Goal: Find specific page/section: Find specific page/section

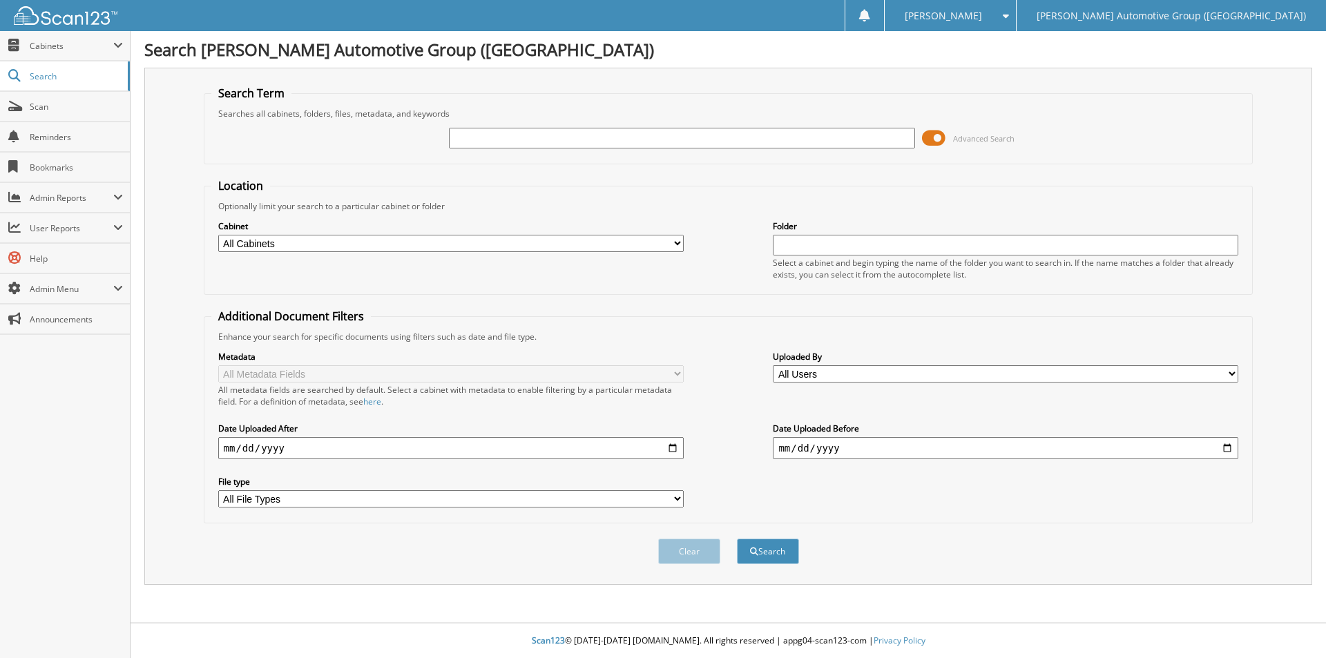
click at [787, 135] on input "text" at bounding box center [682, 138] width 466 height 21
click at [497, 142] on input "text" at bounding box center [682, 138] width 466 height 21
type input "351590"
click at [753, 546] on button "Search" at bounding box center [768, 552] width 62 height 26
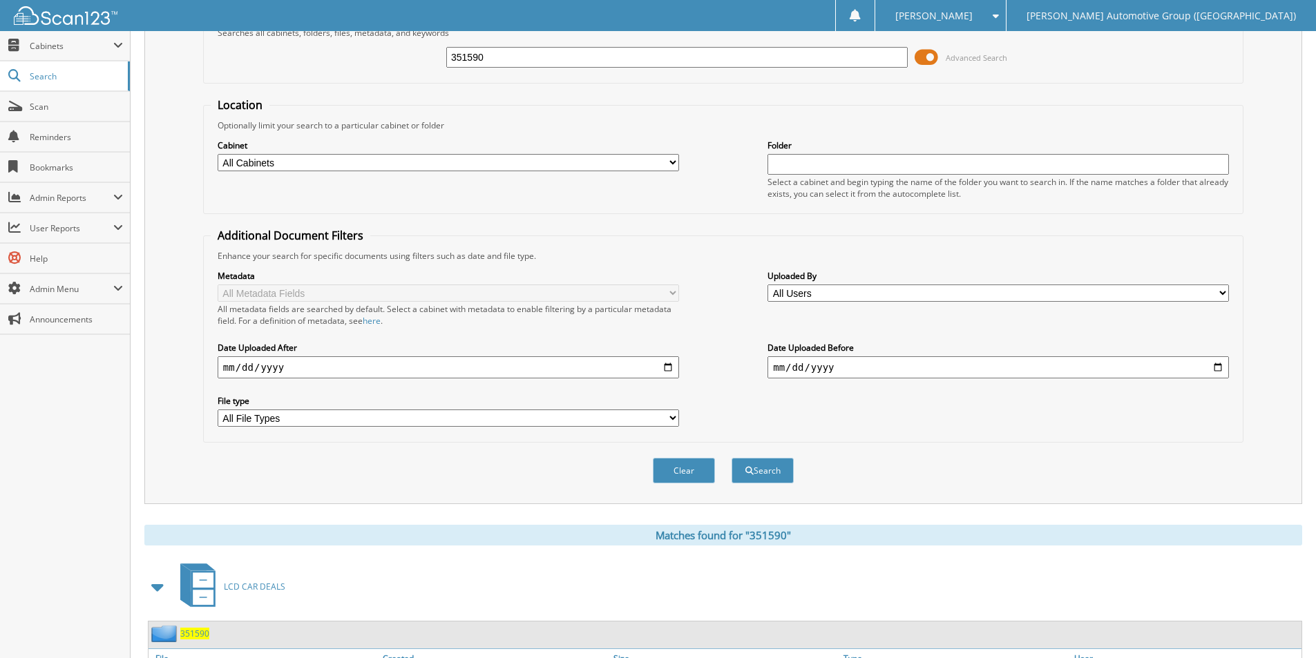
scroll to position [276, 0]
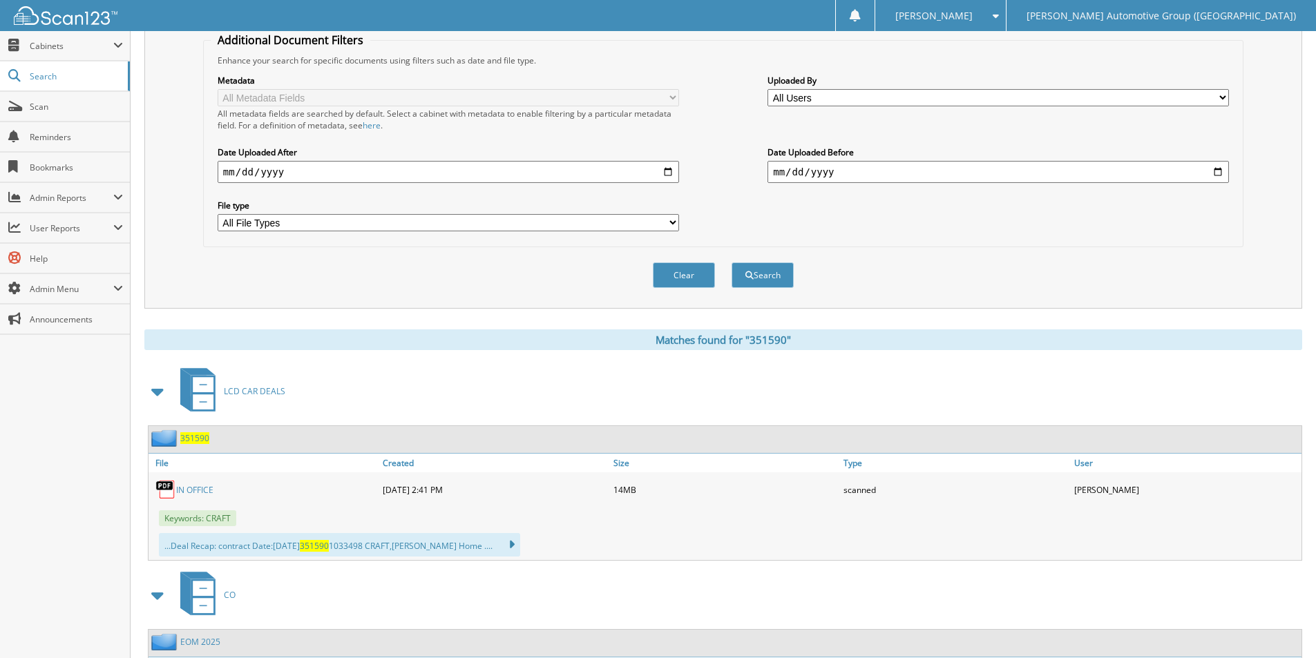
click at [207, 439] on span "351590" at bounding box center [194, 438] width 29 height 12
